Goal: Task Accomplishment & Management: Manage account settings

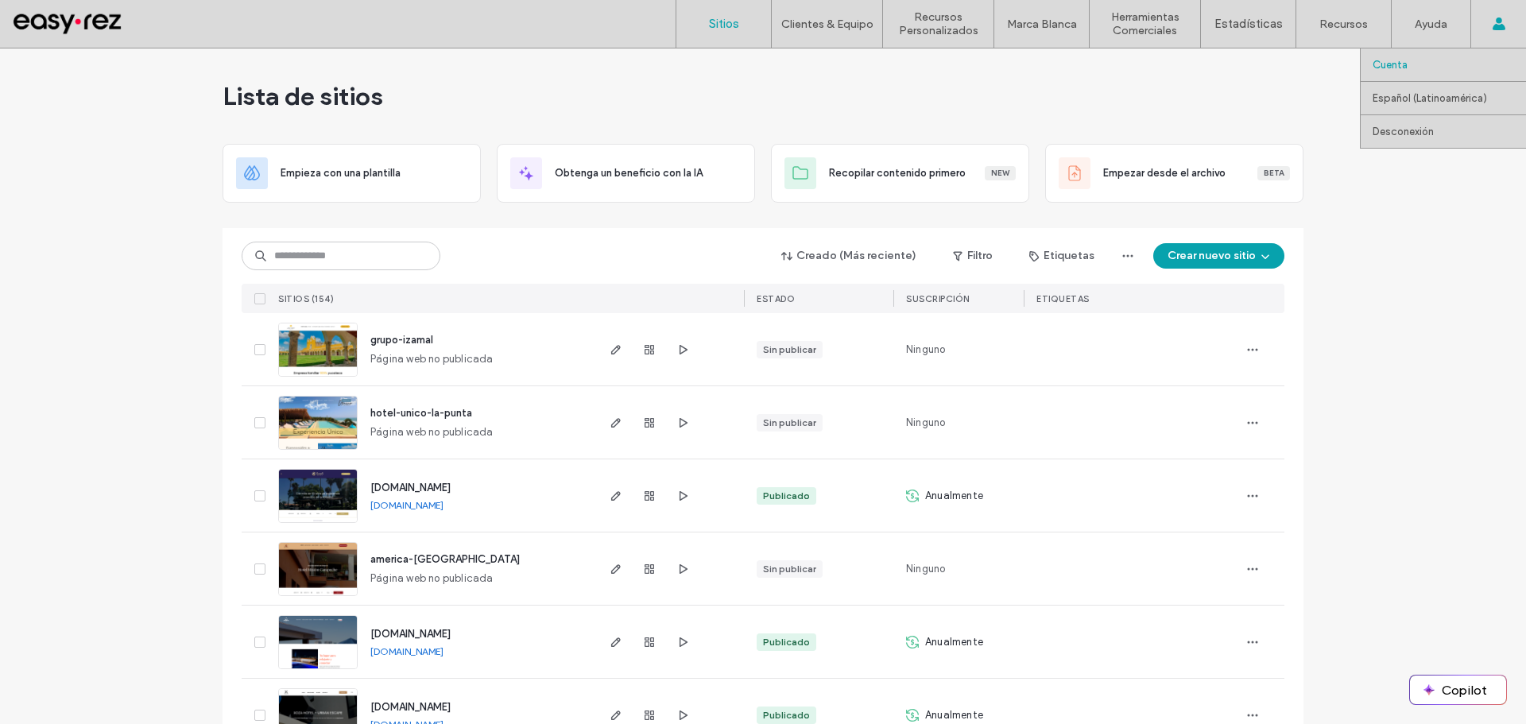
click at [1383, 70] on label "Cuenta" at bounding box center [1389, 65] width 35 height 12
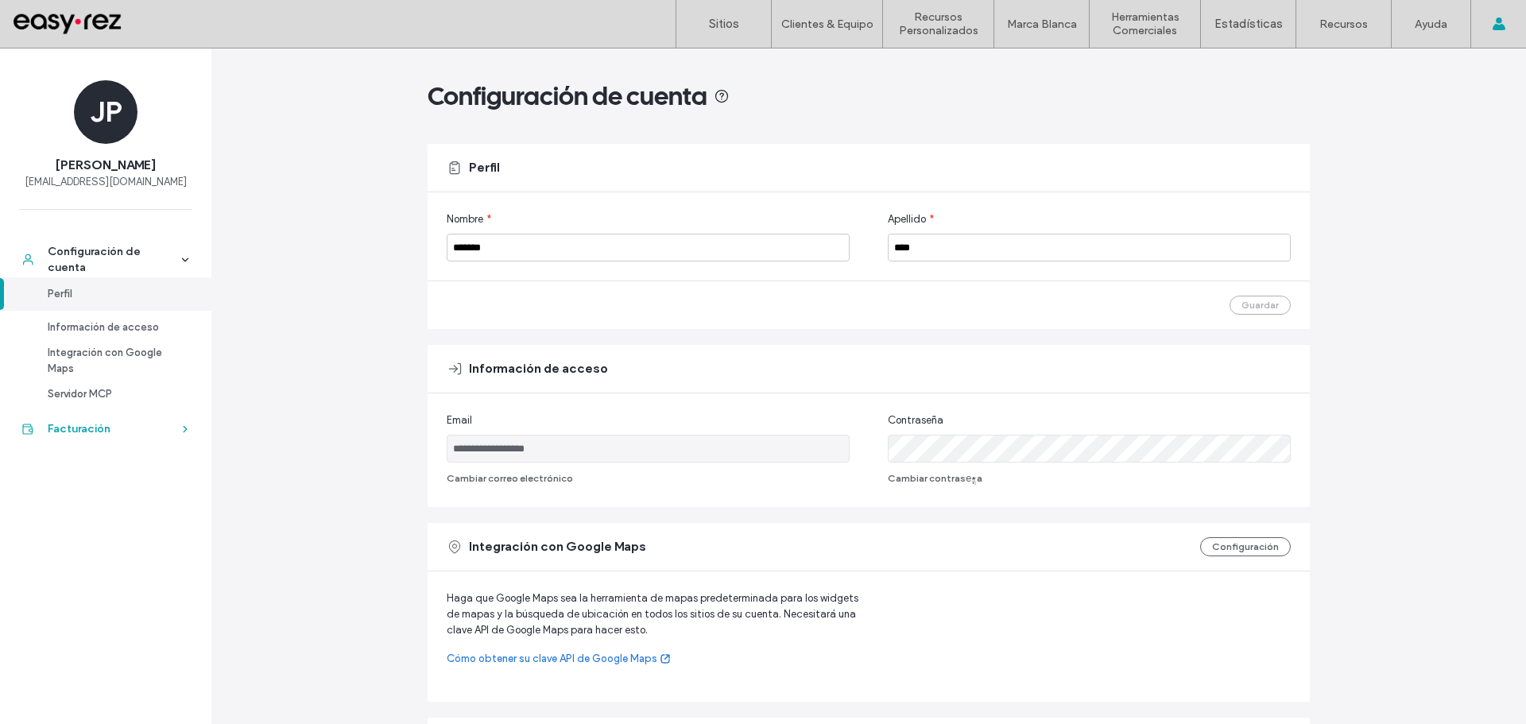
click at [110, 430] on div "Facturación" at bounding box center [113, 429] width 130 height 16
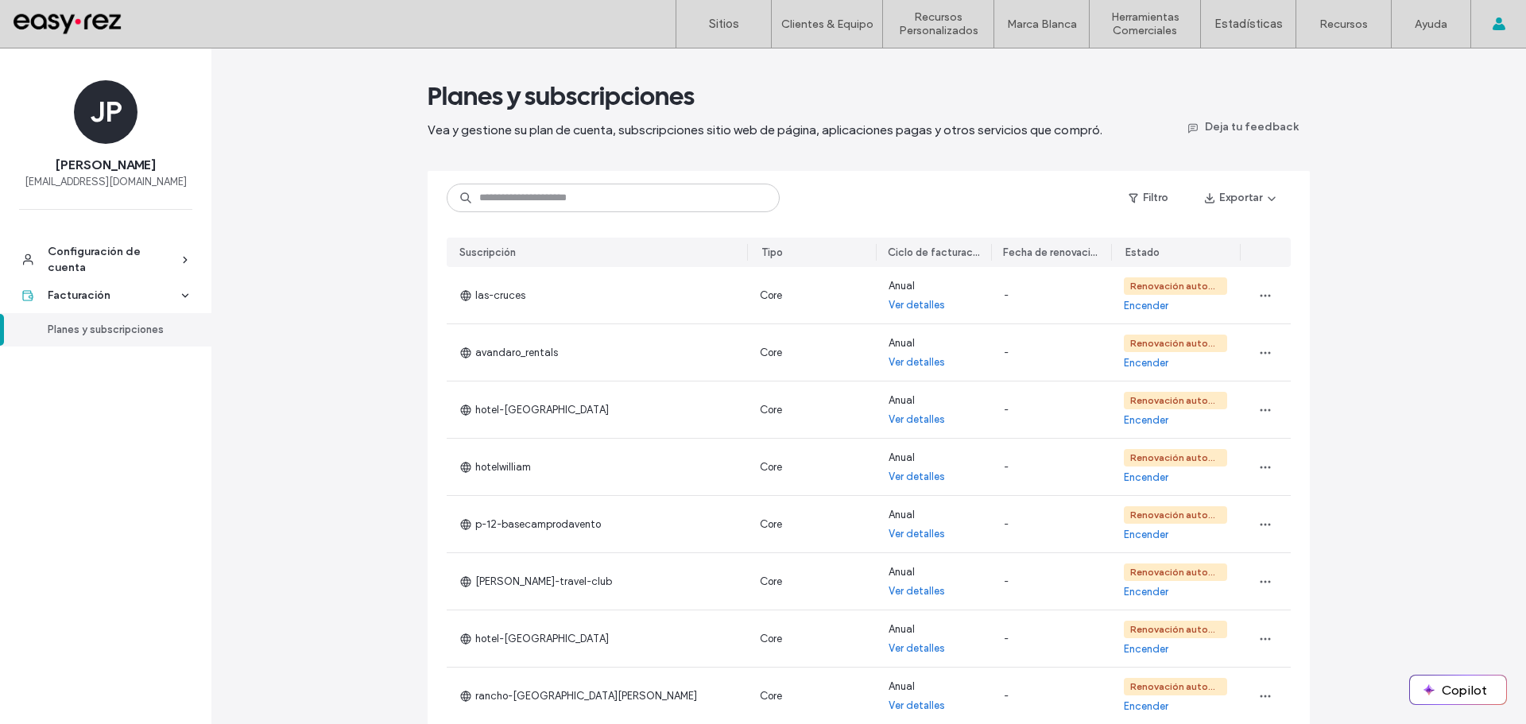
click at [122, 331] on div "Planes y subscripciones" at bounding box center [113, 330] width 130 height 16
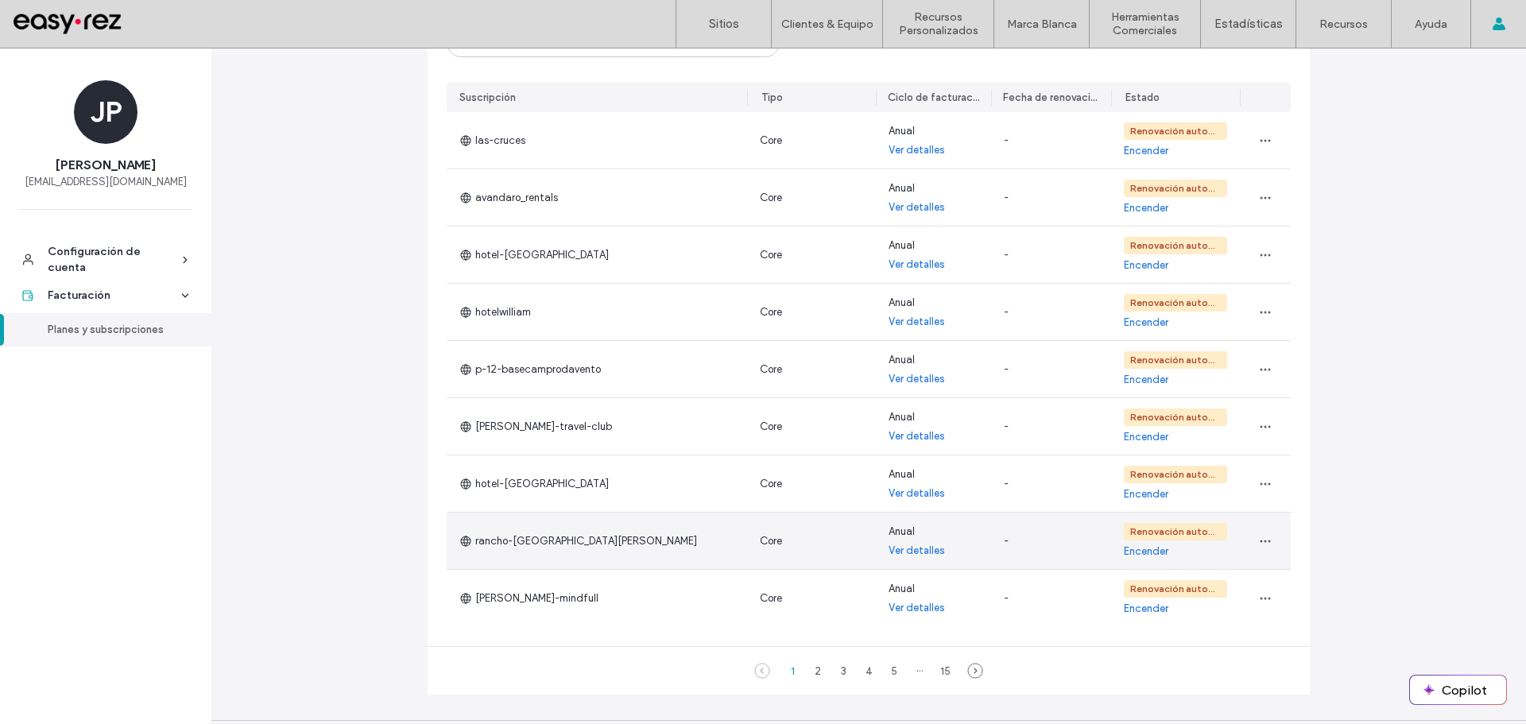
scroll to position [39, 0]
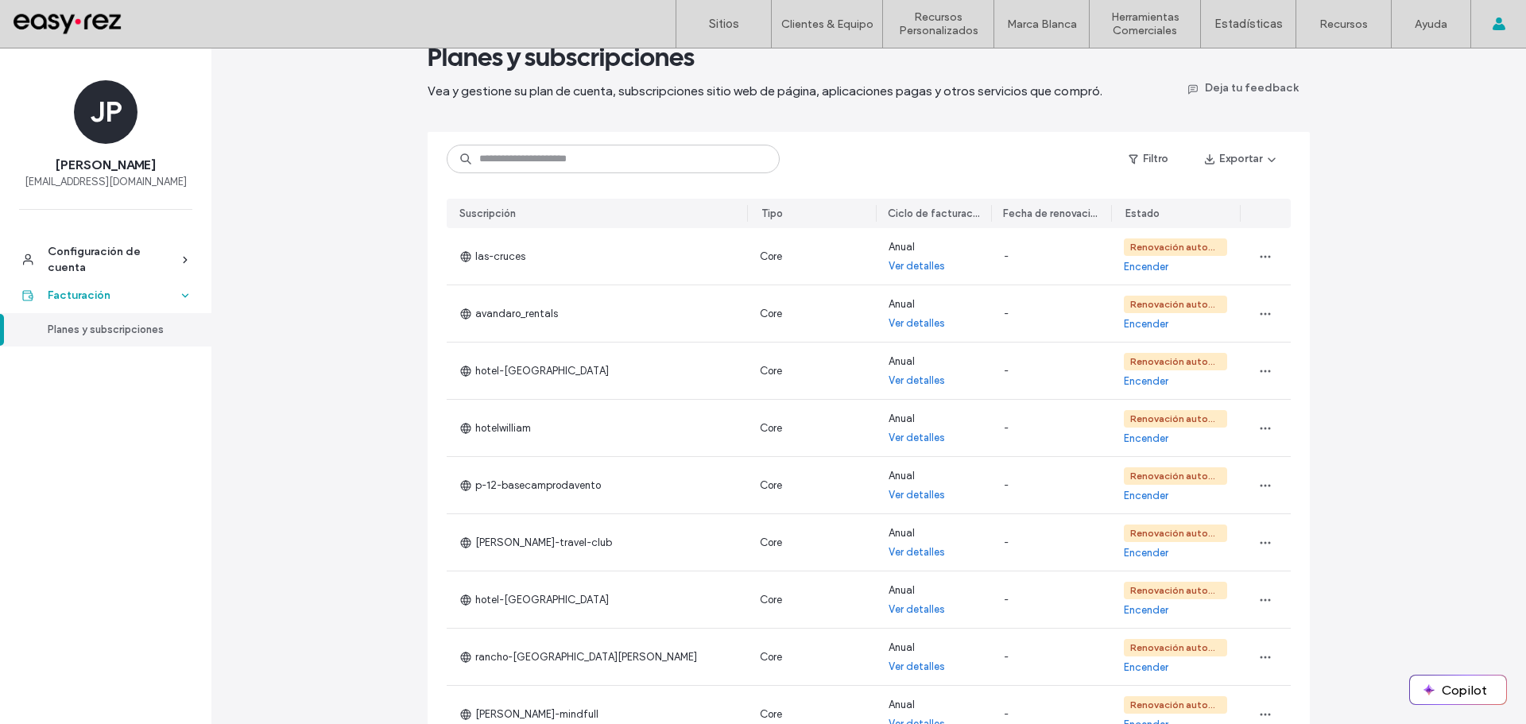
click at [189, 303] on link "Facturación" at bounding box center [105, 295] width 211 height 36
click at [185, 301] on span at bounding box center [185, 295] width 11 height 14
click at [185, 296] on icon at bounding box center [185, 295] width 11 height 11
click at [186, 268] on link "Configuración de cuenta" at bounding box center [105, 260] width 211 height 36
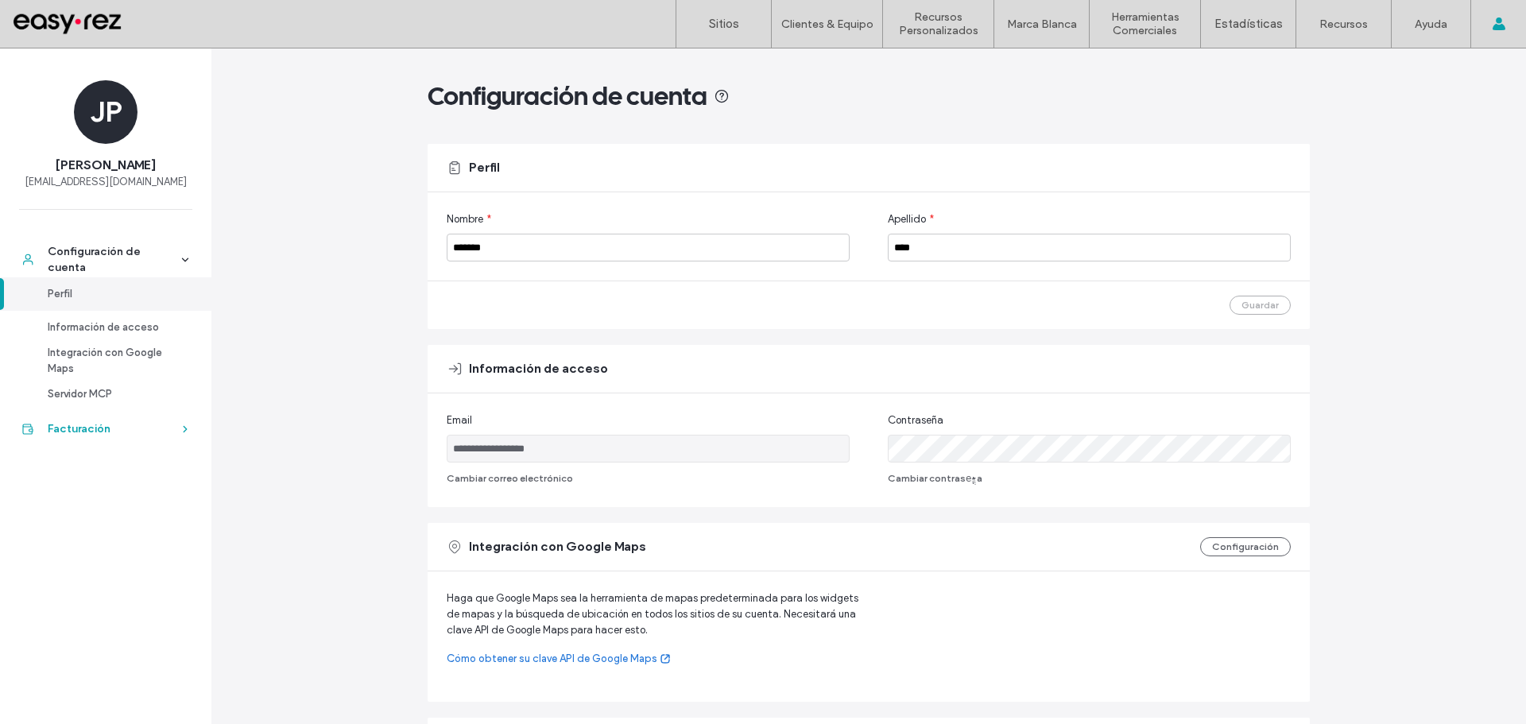
click at [175, 425] on div "Facturación" at bounding box center [113, 429] width 130 height 16
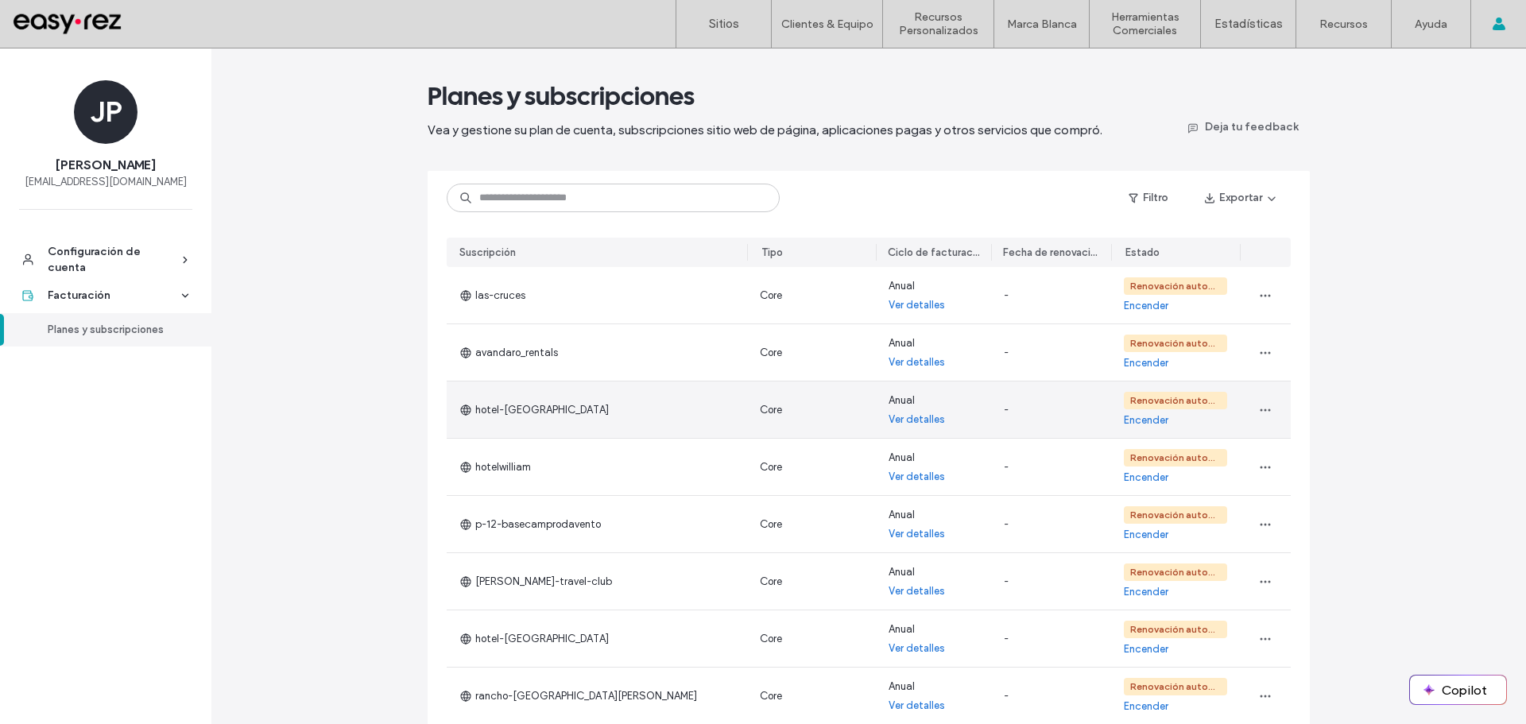
click at [913, 420] on link "Ver detalles" at bounding box center [916, 420] width 56 height 16
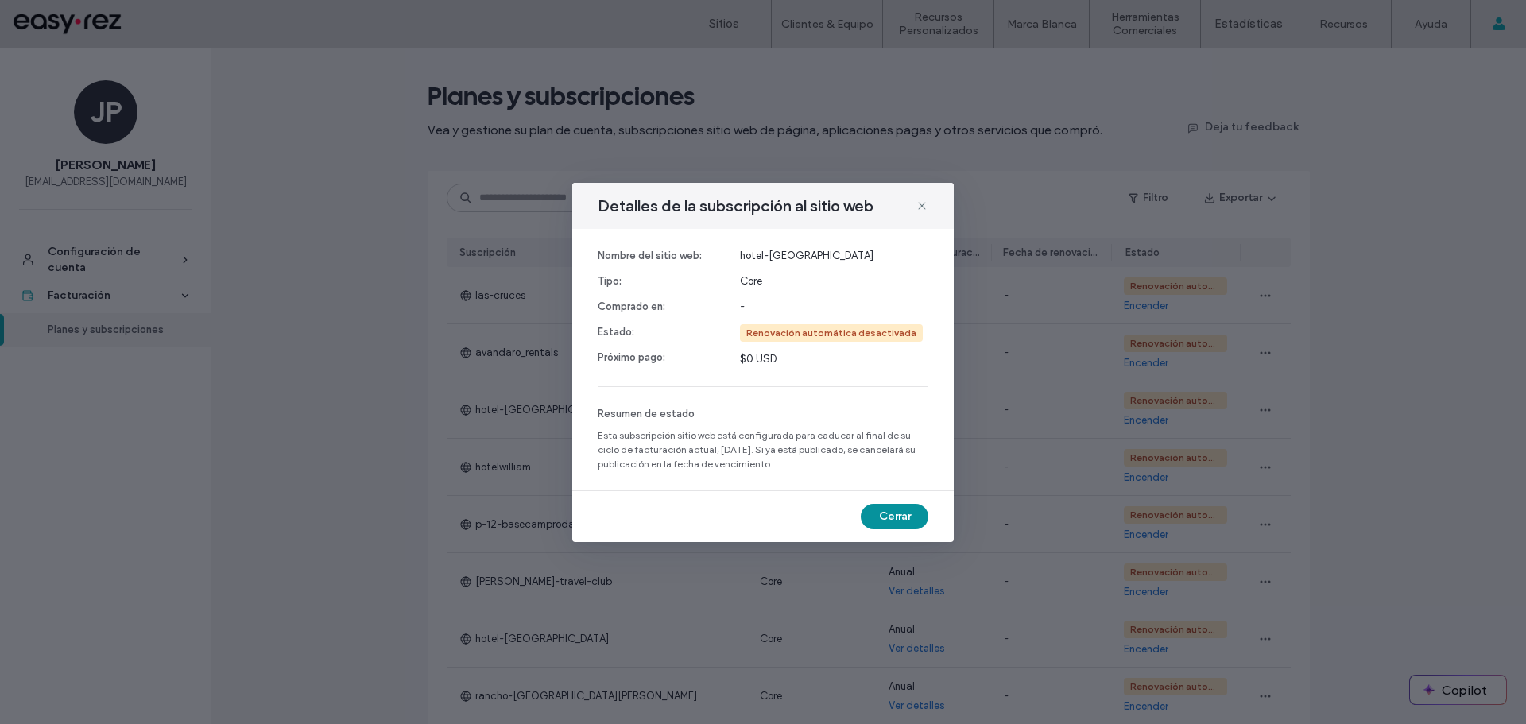
click at [892, 517] on button "Cerrar" at bounding box center [895, 516] width 68 height 25
